Goal: Task Accomplishment & Management: Use online tool/utility

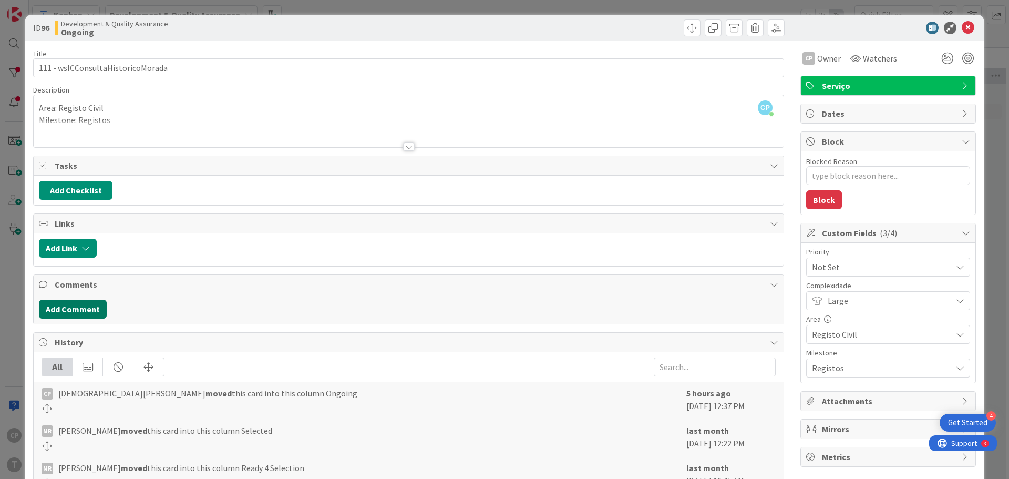
click at [72, 311] on button "Add Comment" at bounding box center [73, 309] width 68 height 19
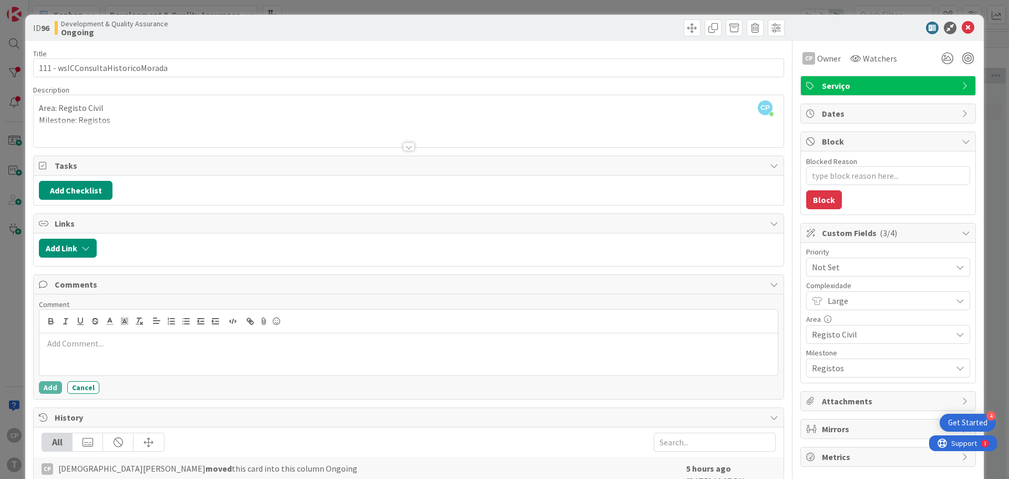
click at [191, 348] on p at bounding box center [409, 343] width 730 height 12
click at [117, 350] on div at bounding box center [408, 354] width 738 height 42
click at [48, 387] on button "Add" at bounding box center [50, 387] width 23 height 13
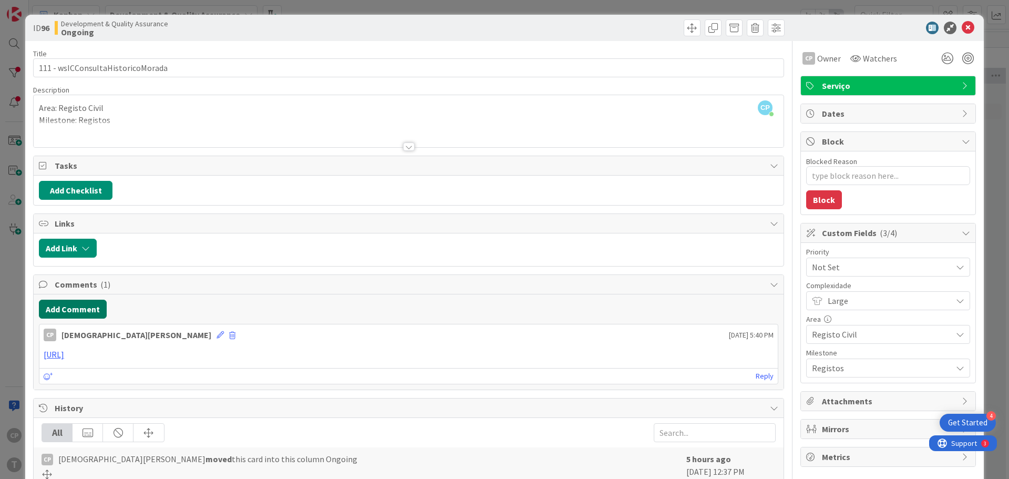
click at [74, 307] on button "Add Comment" at bounding box center [73, 309] width 68 height 19
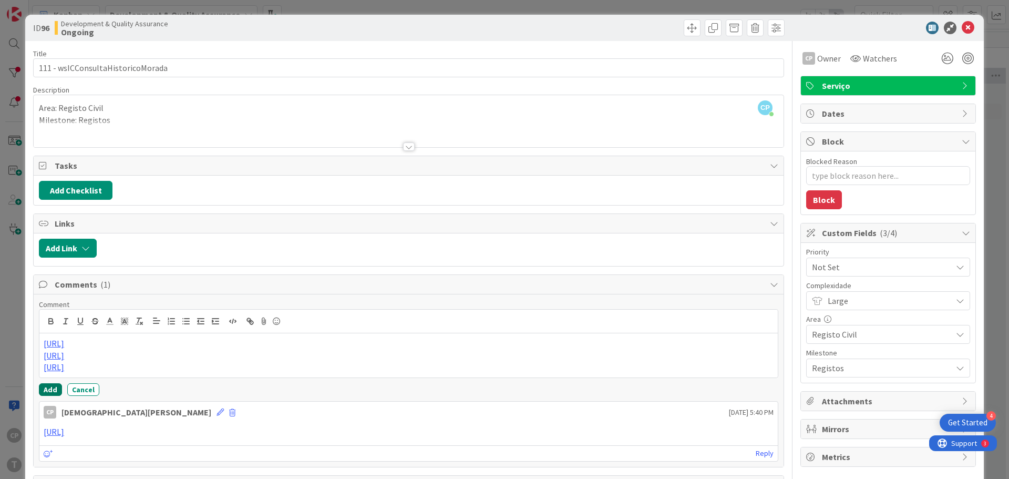
click at [50, 389] on button "Add" at bounding box center [50, 389] width 23 height 13
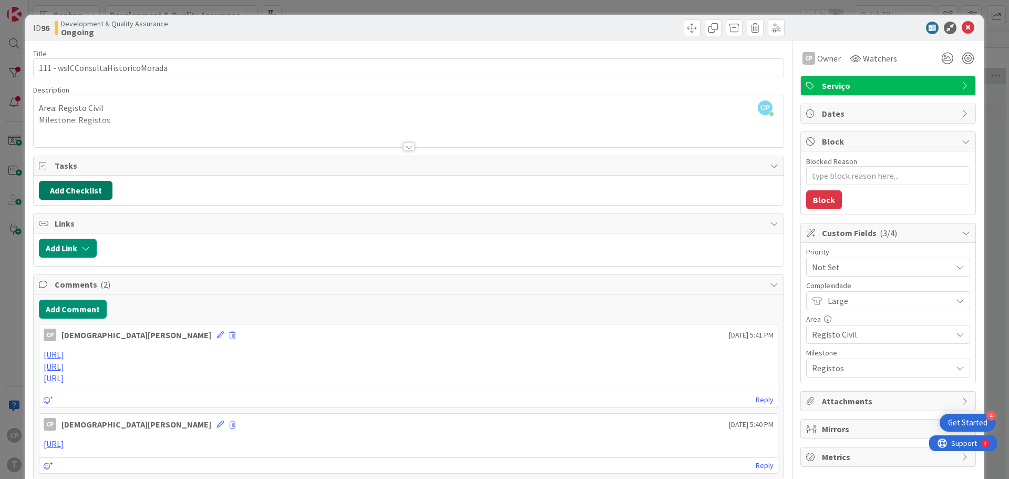
click at [82, 183] on button "Add Checklist" at bounding box center [76, 190] width 74 height 19
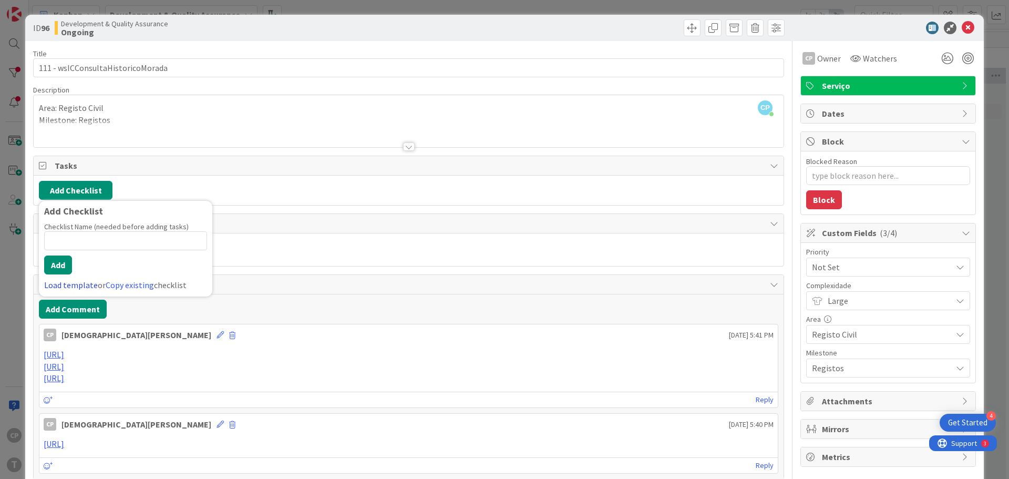
click at [73, 280] on link "Load template" at bounding box center [71, 285] width 54 height 11
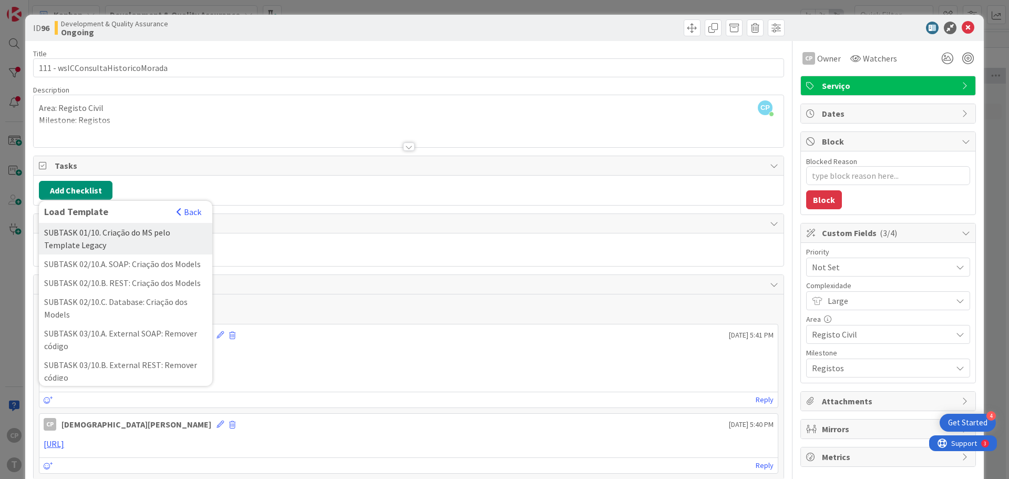
click at [131, 235] on div "SUBTASK 01/10. Criação do MS pelo Template Legacy" at bounding box center [125, 239] width 173 height 32
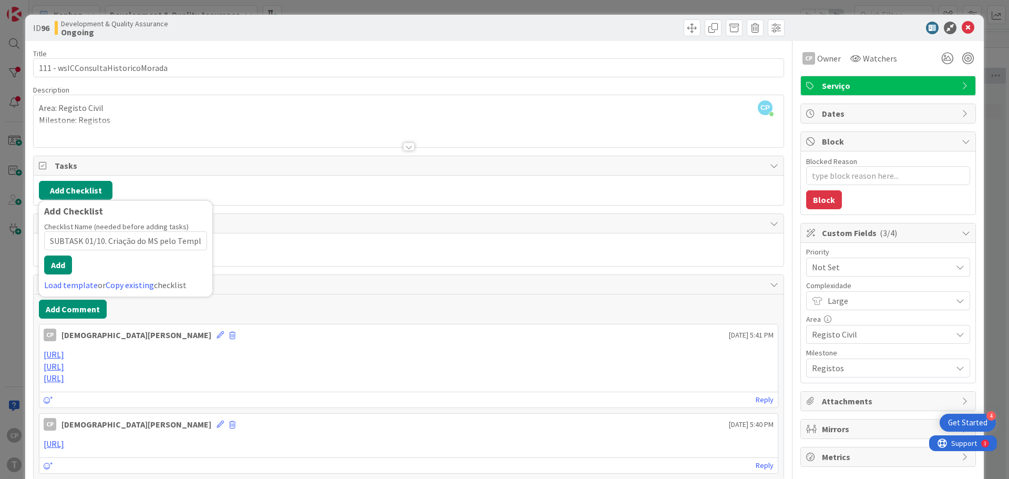
scroll to position [0, 34]
click at [64, 266] on button "Add" at bounding box center [58, 264] width 28 height 19
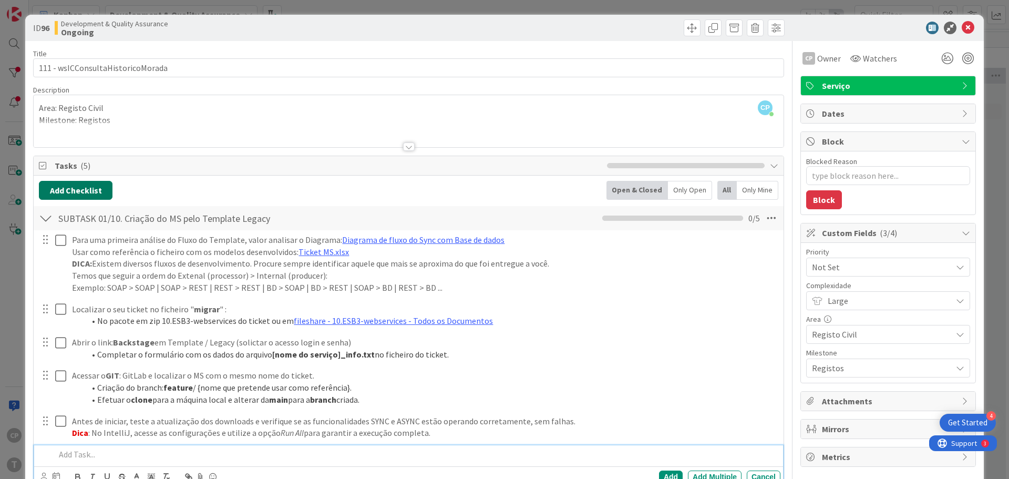
click at [81, 192] on button "Add Checklist" at bounding box center [76, 190] width 74 height 19
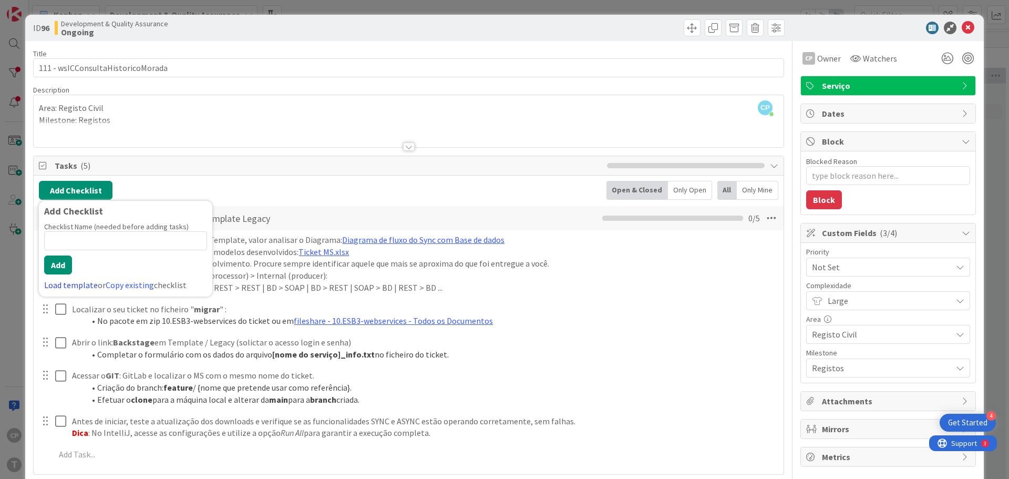
click at [58, 284] on link "Load template" at bounding box center [71, 285] width 54 height 11
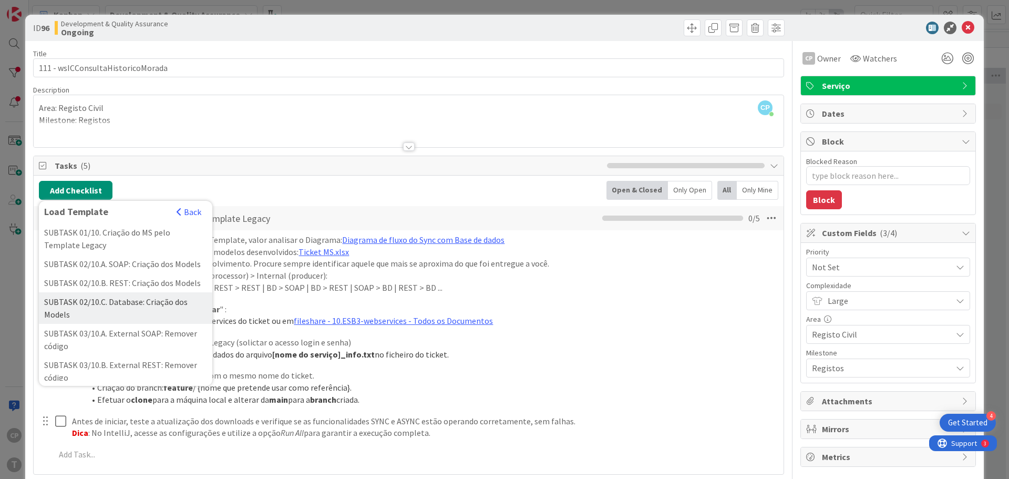
click at [153, 318] on div "SUBTASK 02/10.C. Database: Criação dos Models" at bounding box center [125, 308] width 173 height 32
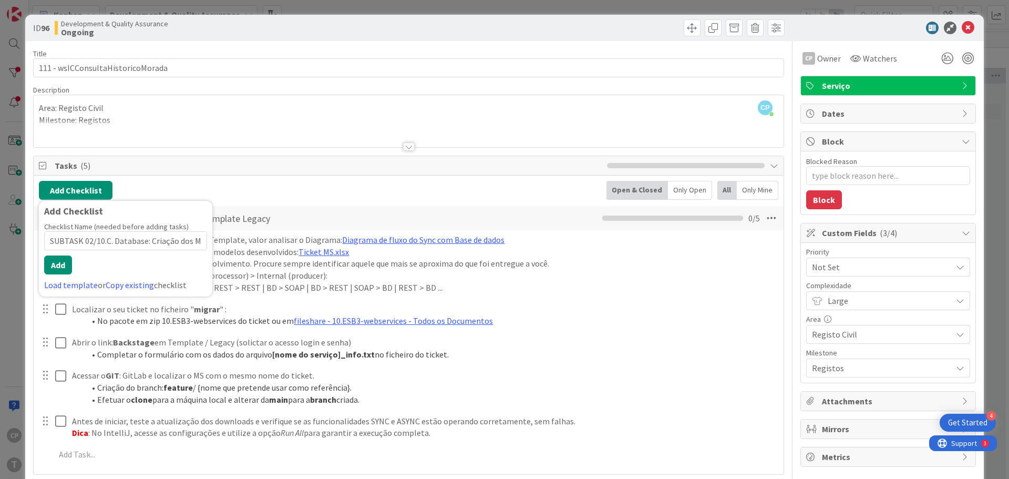
scroll to position [0, 18]
click at [53, 260] on button "Add" at bounding box center [58, 264] width 28 height 19
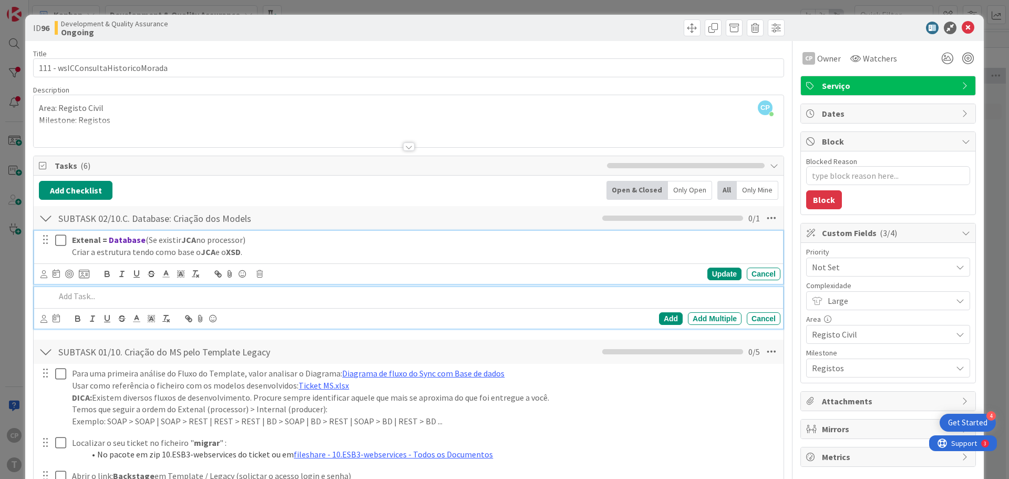
click at [57, 238] on icon at bounding box center [60, 240] width 11 height 13
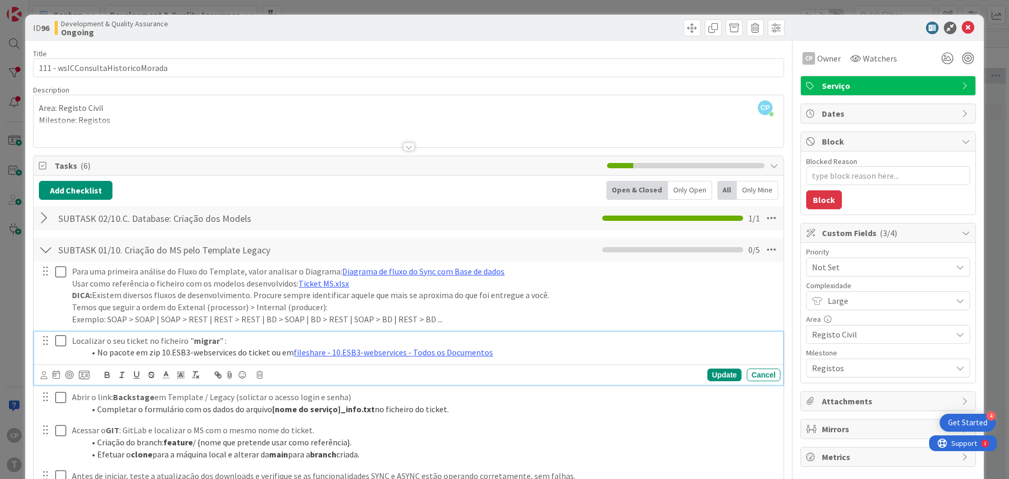
click at [62, 340] on icon at bounding box center [60, 340] width 11 height 13
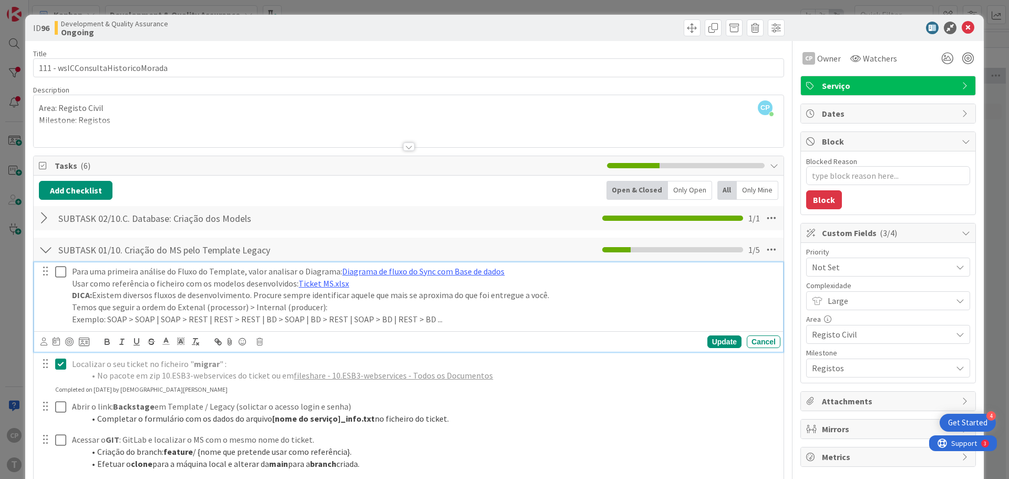
click at [59, 271] on icon at bounding box center [60, 271] width 11 height 13
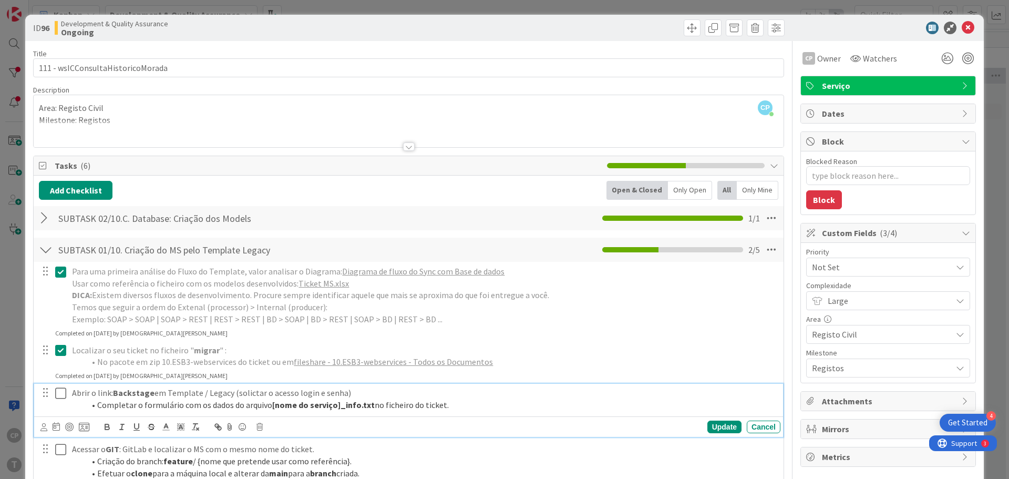
click at [59, 390] on icon at bounding box center [60, 393] width 11 height 13
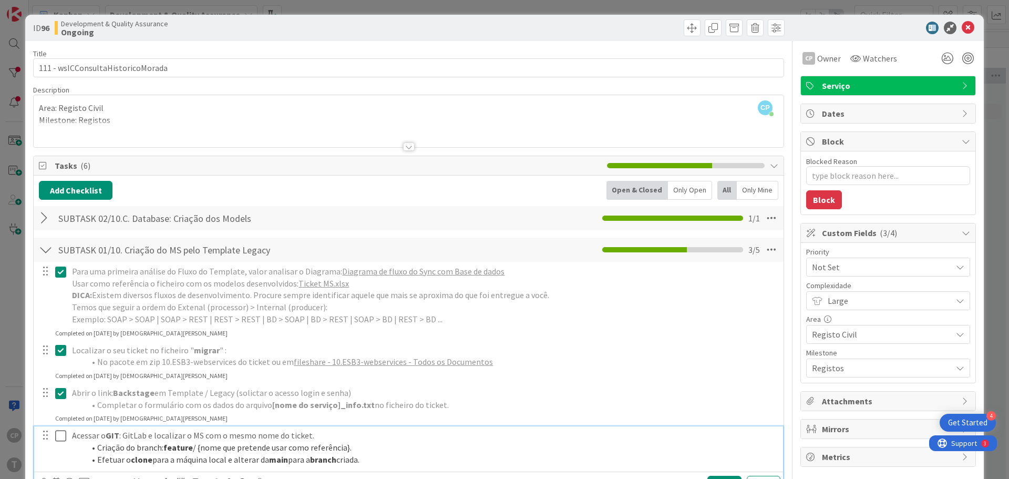
click at [61, 430] on icon at bounding box center [60, 435] width 11 height 13
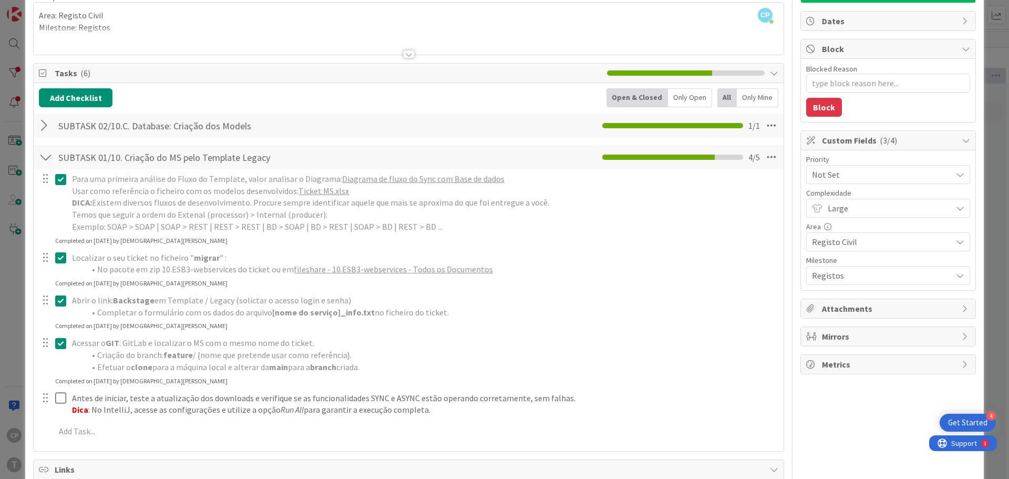
scroll to position [158, 0]
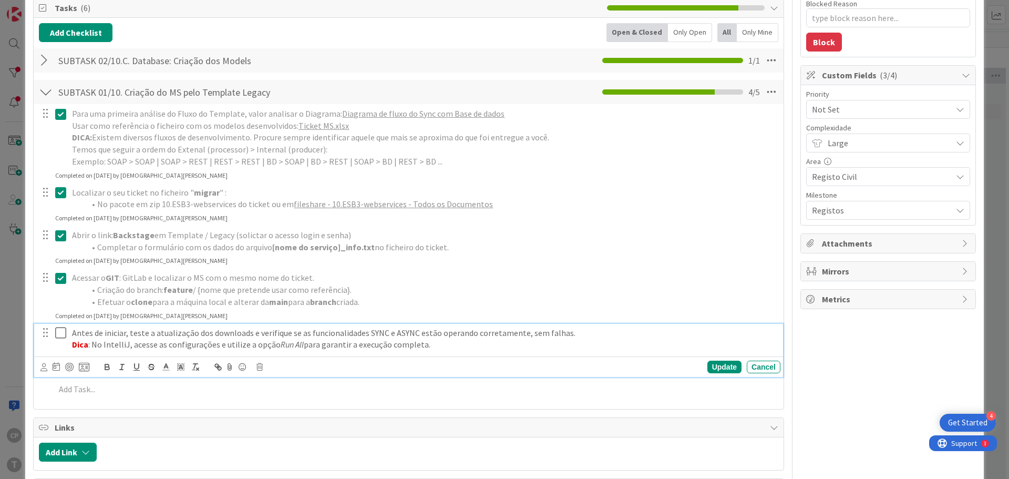
click at [58, 328] on icon at bounding box center [60, 332] width 11 height 13
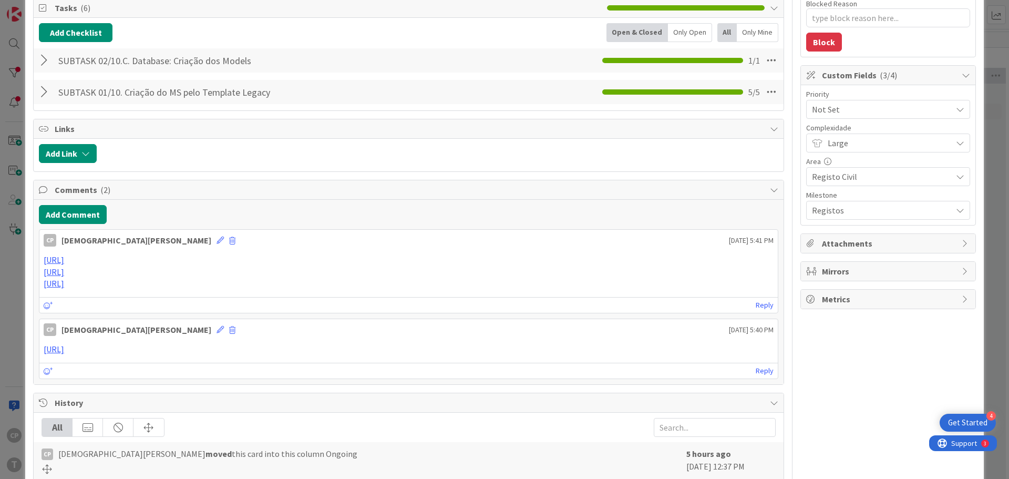
scroll to position [0, 0]
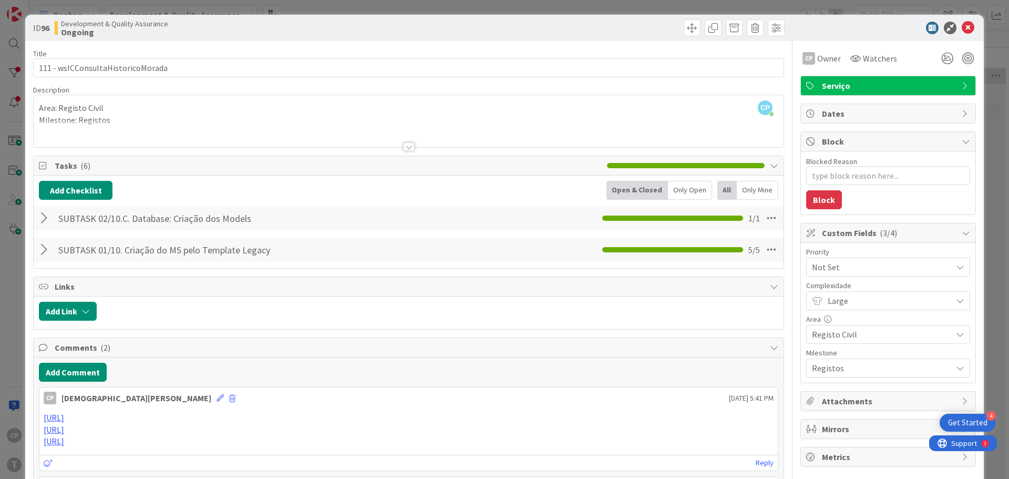
click at [95, 200] on div "Add Checklist Back Open & Closed Only Open All Only Mine SUBTASK 02/10.C. Datab…" at bounding box center [408, 222] width 739 height 82
click at [90, 193] on button "Add Checklist" at bounding box center [76, 190] width 74 height 19
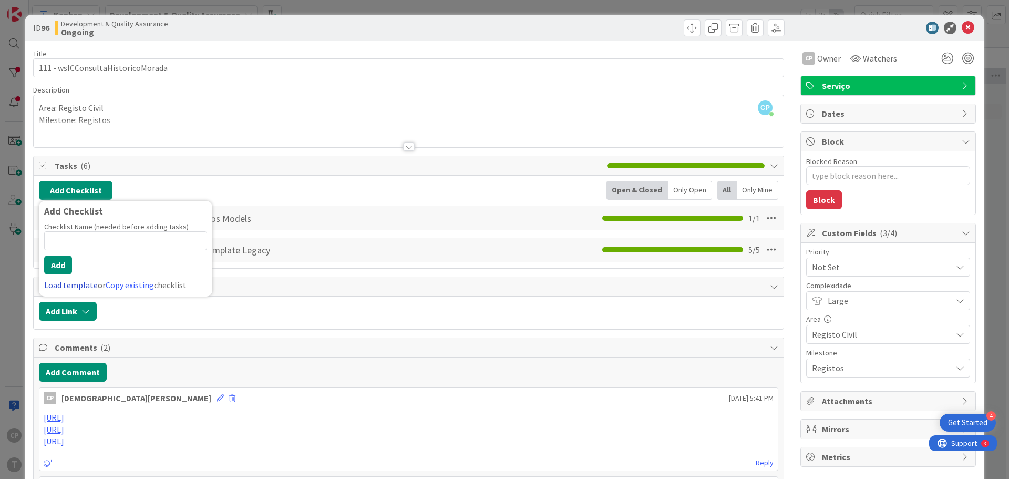
click at [70, 287] on link "Load template" at bounding box center [71, 285] width 54 height 11
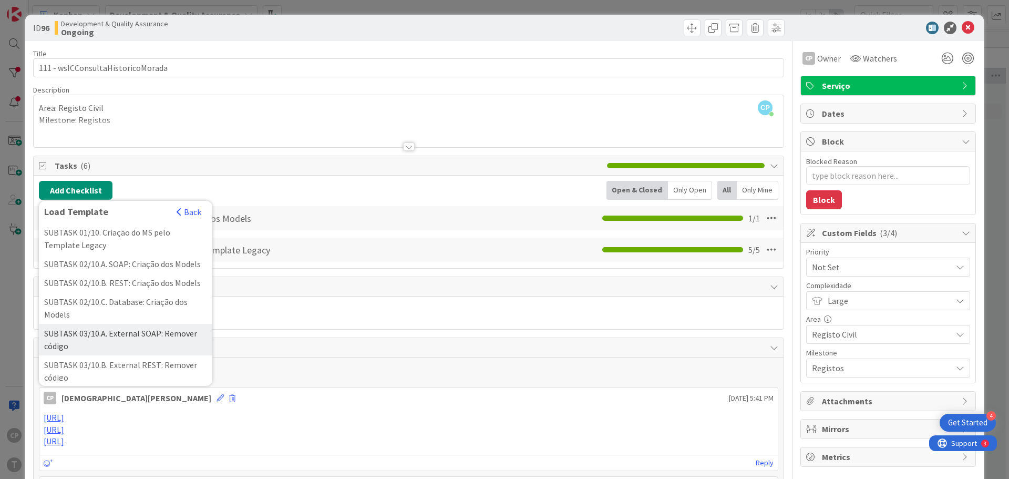
click at [141, 353] on div "SUBTASK 03/10.A. External SOAP: Remover código" at bounding box center [125, 340] width 173 height 32
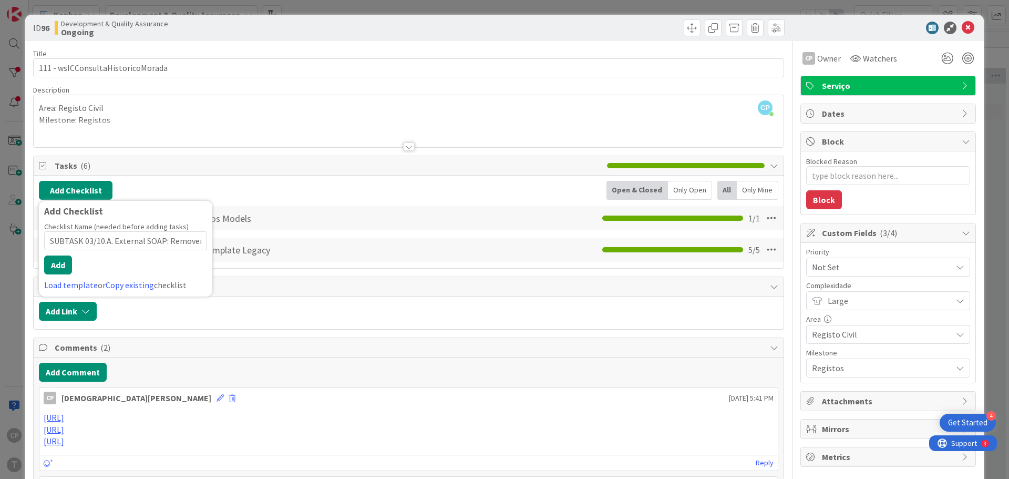
scroll to position [0, 23]
click at [48, 266] on button "Add" at bounding box center [58, 264] width 28 height 19
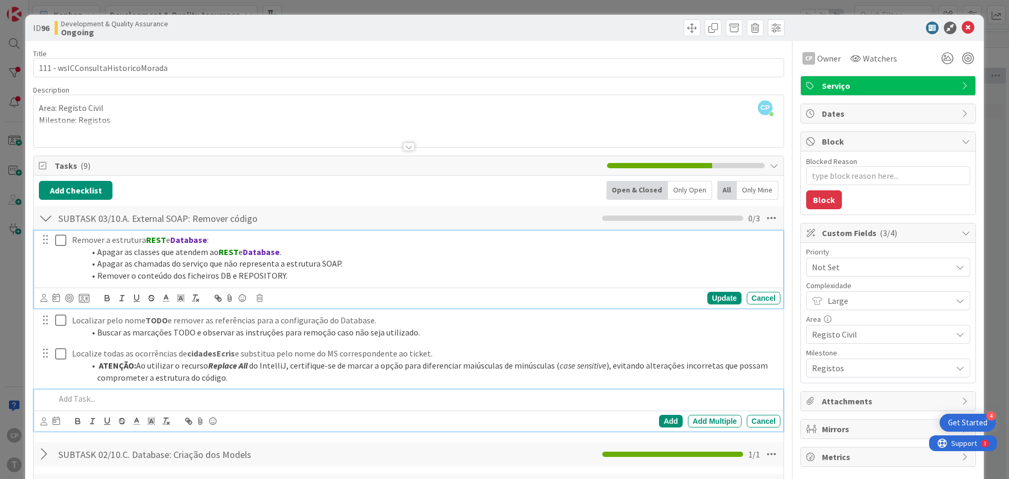
click at [61, 242] on icon at bounding box center [60, 240] width 11 height 13
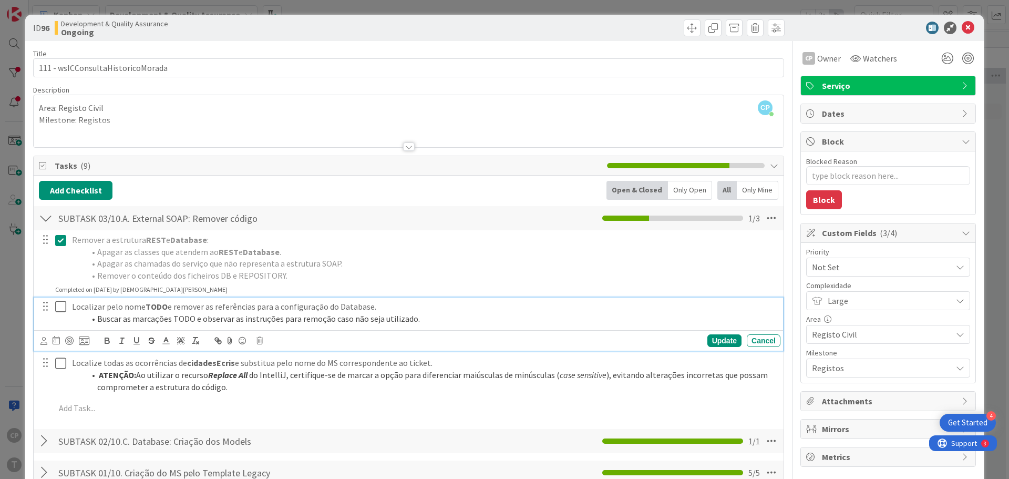
click at [62, 307] on icon at bounding box center [60, 306] width 11 height 13
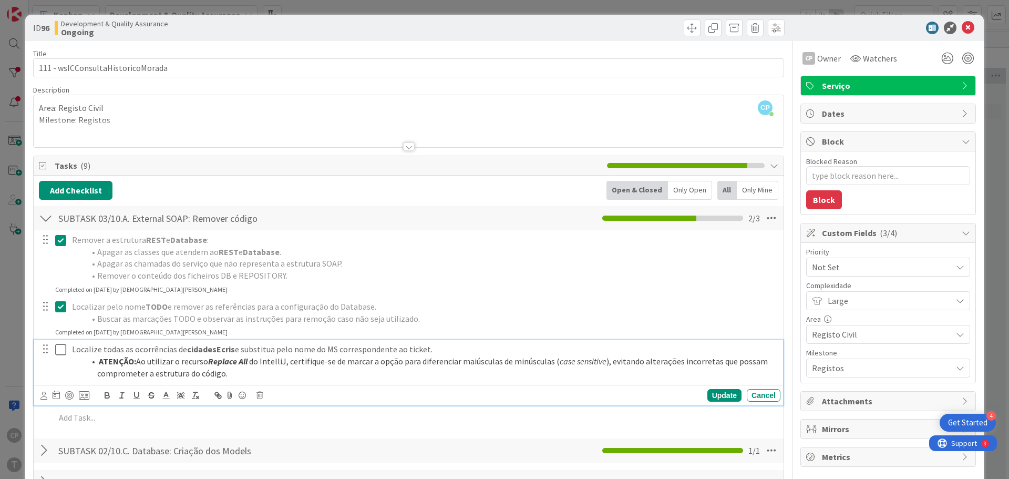
click at [58, 343] on icon at bounding box center [60, 349] width 11 height 13
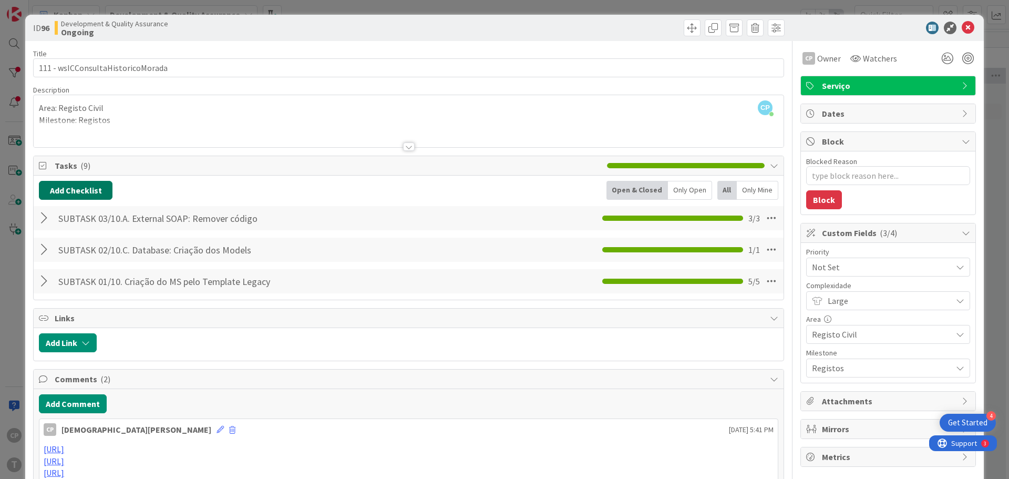
click at [78, 186] on button "Add Checklist" at bounding box center [76, 190] width 74 height 19
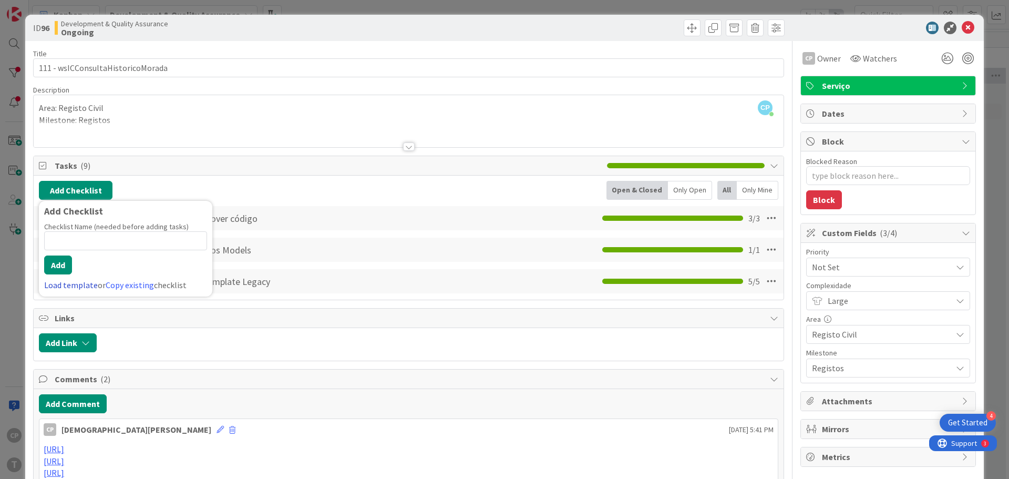
click at [67, 285] on link "Load template" at bounding box center [71, 285] width 54 height 11
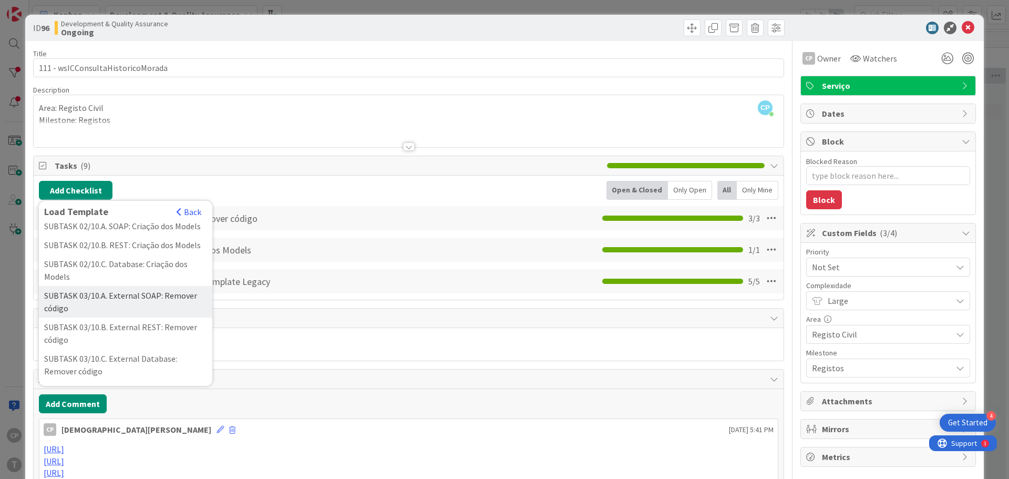
scroll to position [53, 0]
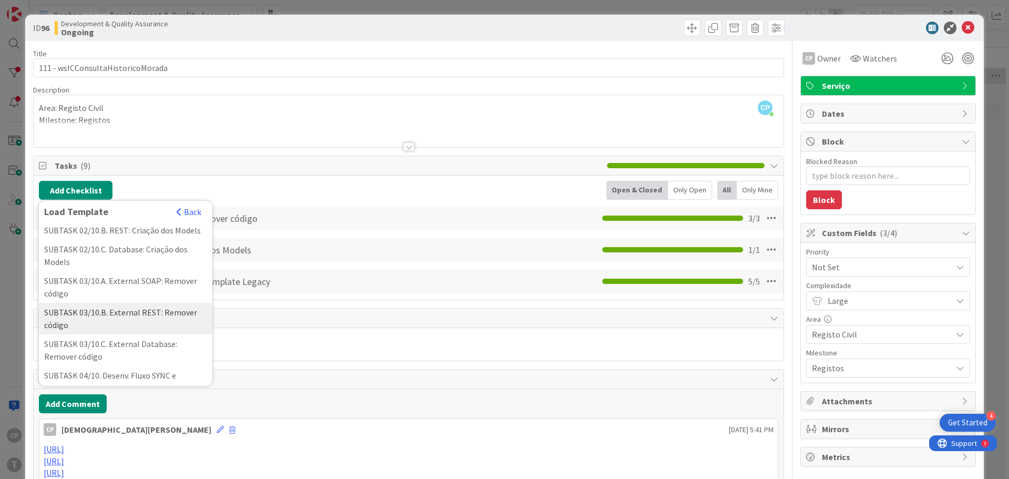
click at [153, 324] on div "SUBTASK 03/10.B. External REST: Remover código" at bounding box center [125, 319] width 173 height 32
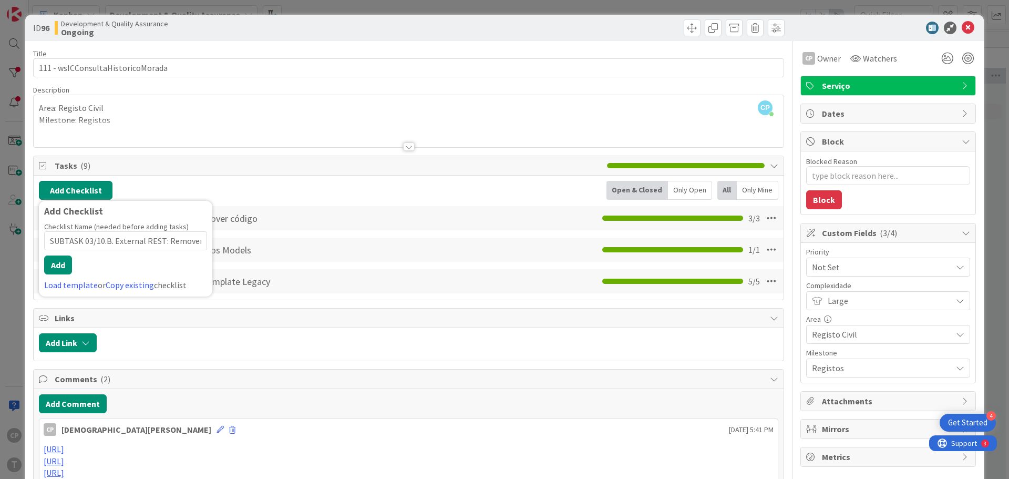
scroll to position [0, 22]
click at [58, 262] on button "Add" at bounding box center [58, 264] width 28 height 19
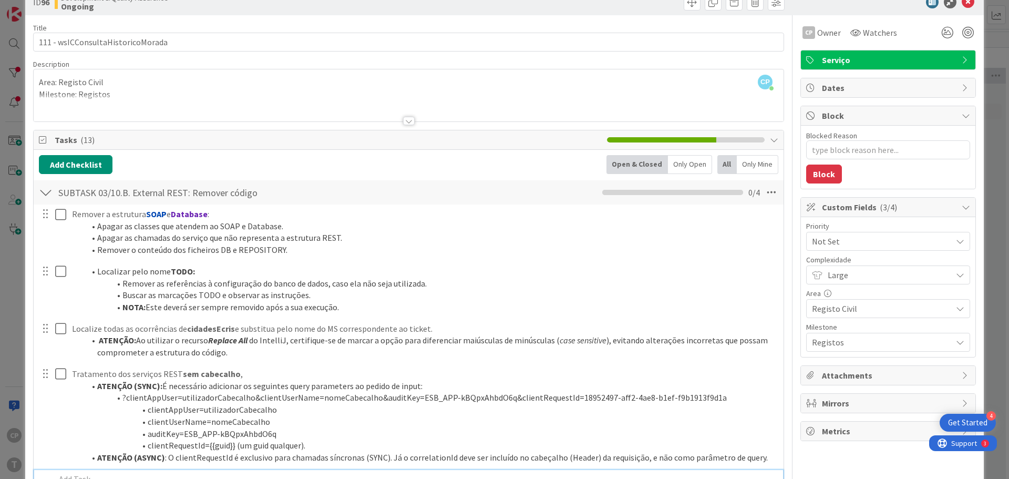
scroll to position [2, 0]
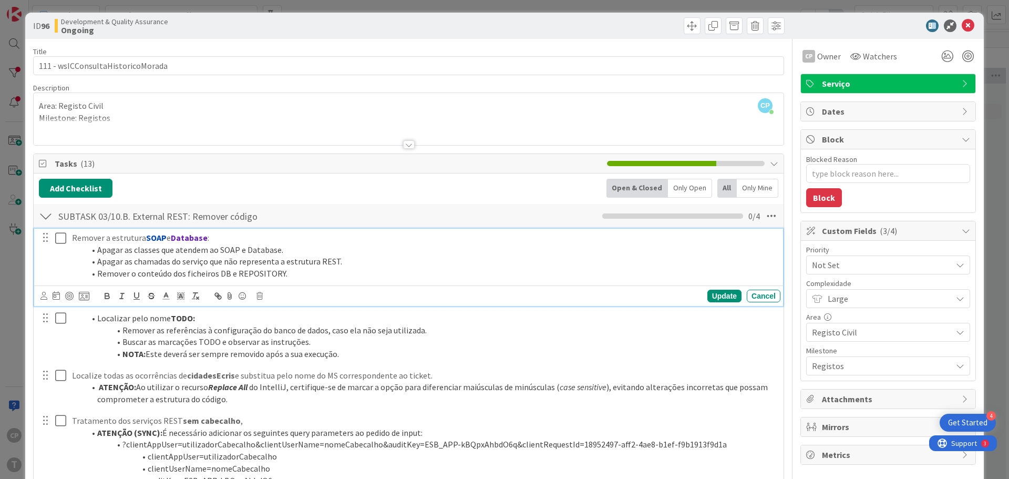
click at [56, 237] on icon at bounding box center [60, 238] width 11 height 13
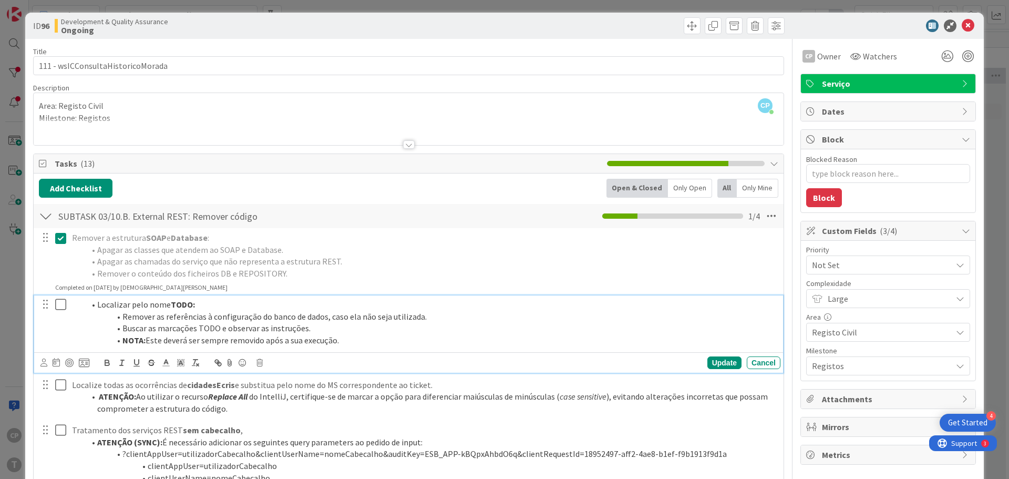
click at [56, 298] on icon at bounding box center [60, 304] width 11 height 13
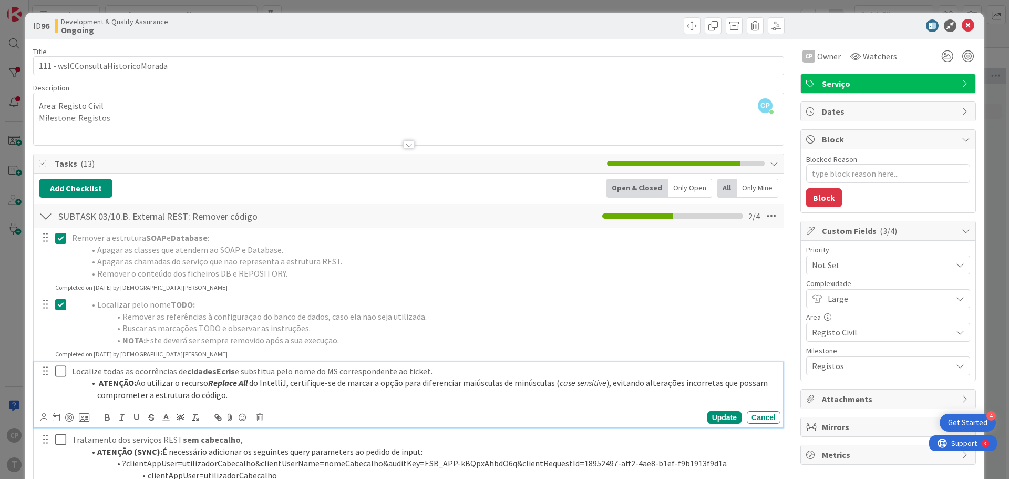
click at [64, 368] on icon at bounding box center [60, 371] width 11 height 13
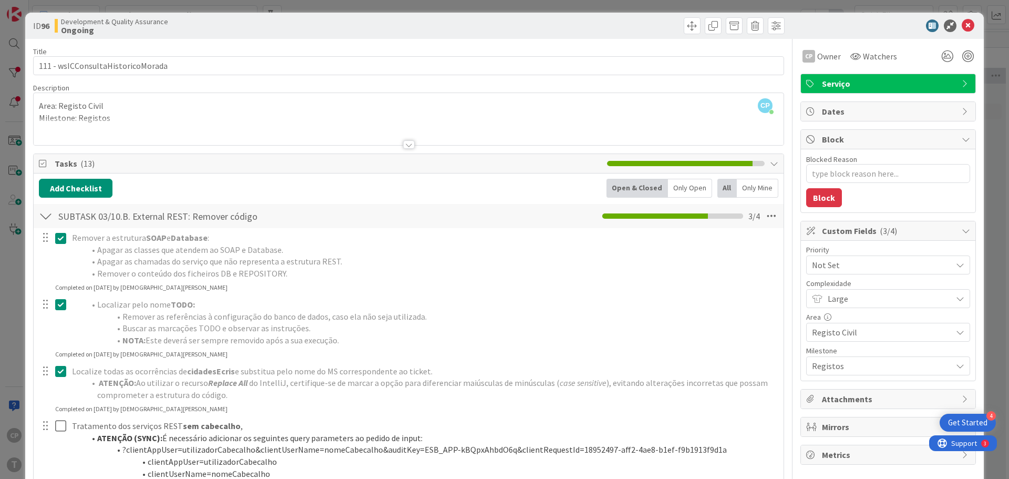
click at [54, 423] on div at bounding box center [52, 468] width 29 height 102
click at [59, 425] on icon at bounding box center [60, 425] width 11 height 13
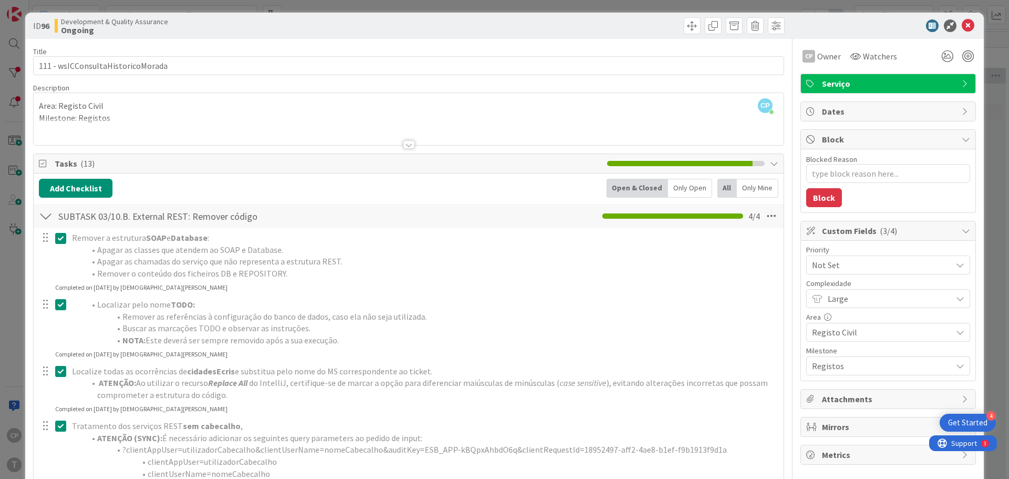
type textarea "x"
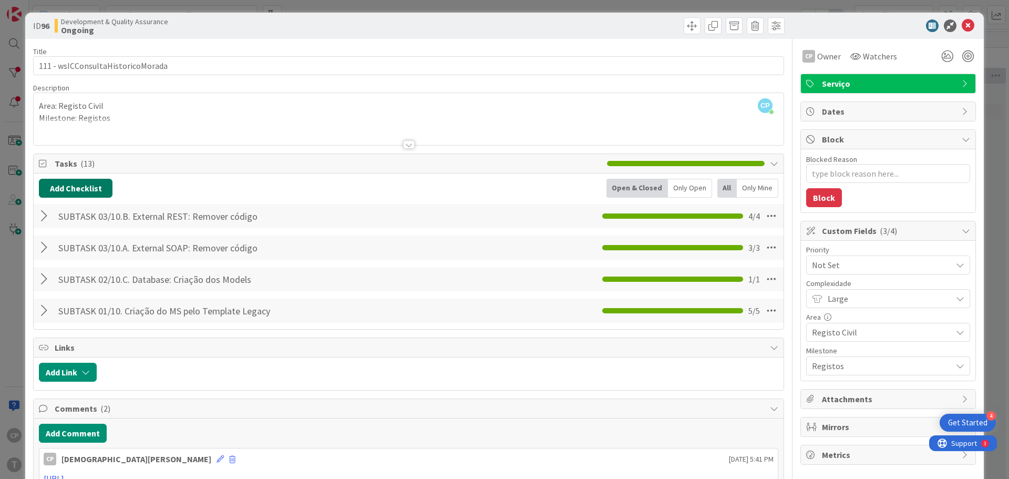
click at [83, 190] on button "Add Checklist" at bounding box center [76, 188] width 74 height 19
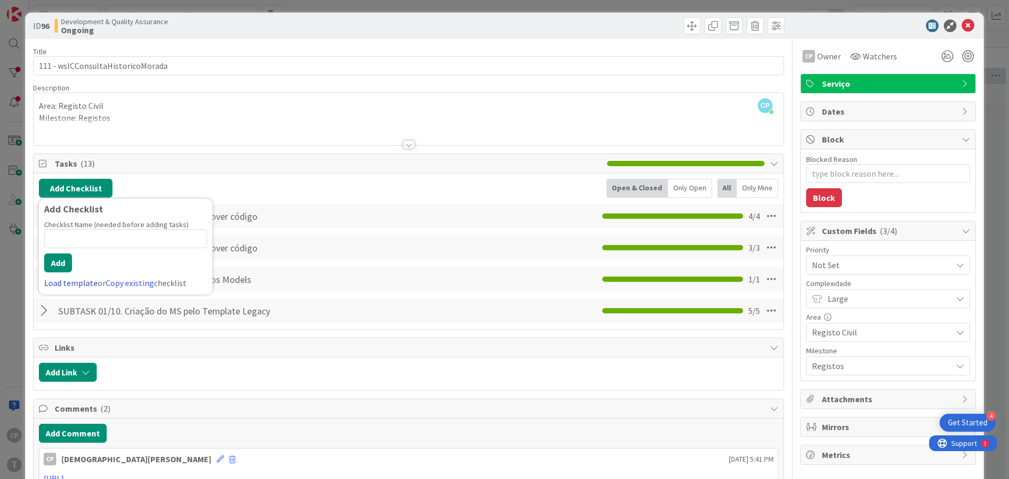
click at [82, 283] on link "Load template" at bounding box center [71, 282] width 54 height 11
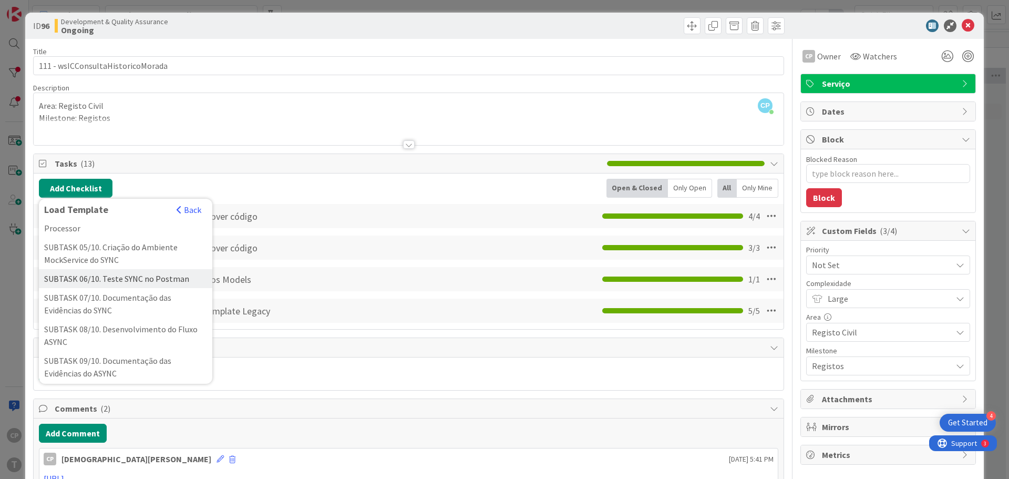
scroll to position [263, 0]
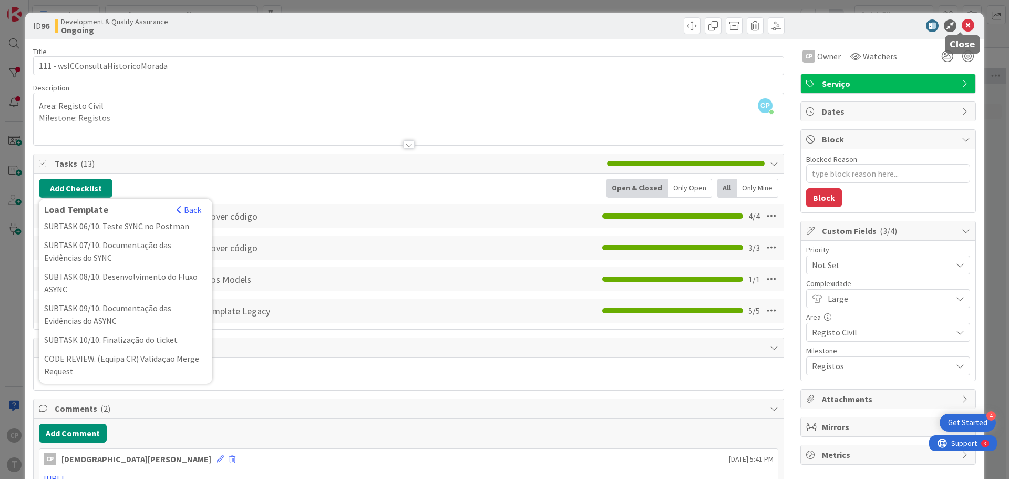
click at [962, 23] on icon at bounding box center [968, 25] width 13 height 13
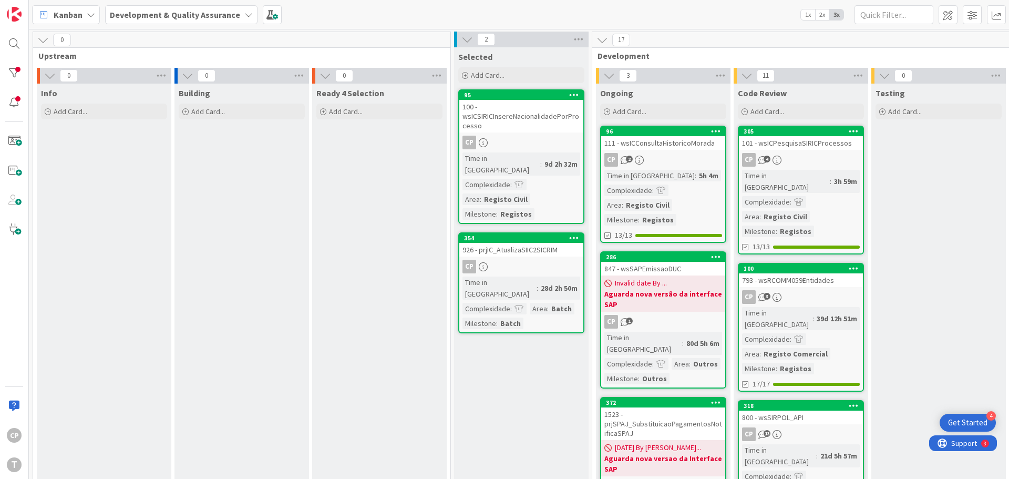
scroll to position [0, 0]
